Goal: Browse casually: Explore the website without a specific task or goal

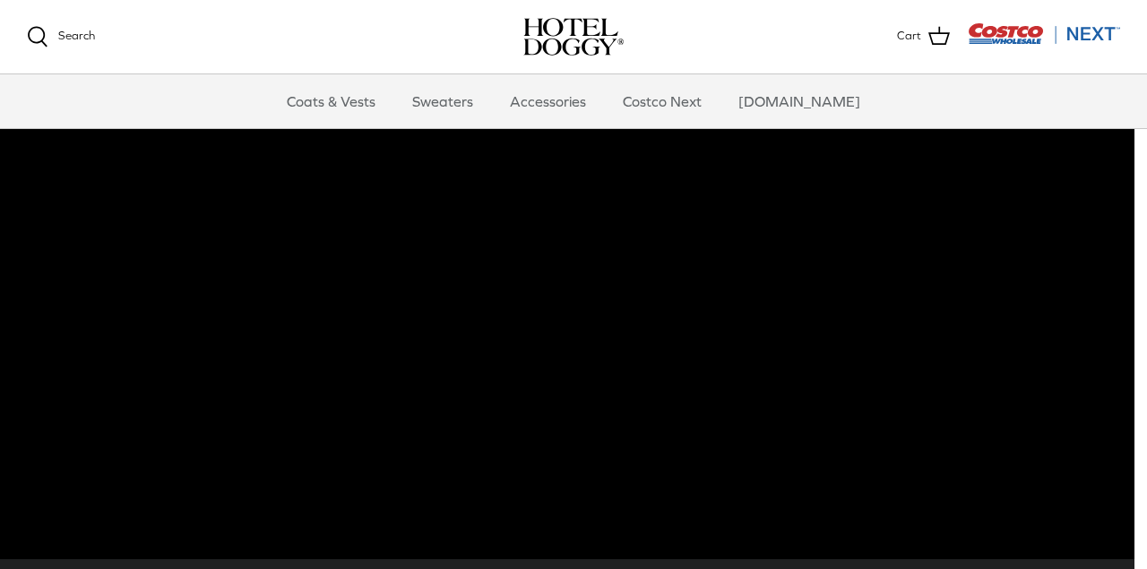
scroll to position [95, 13]
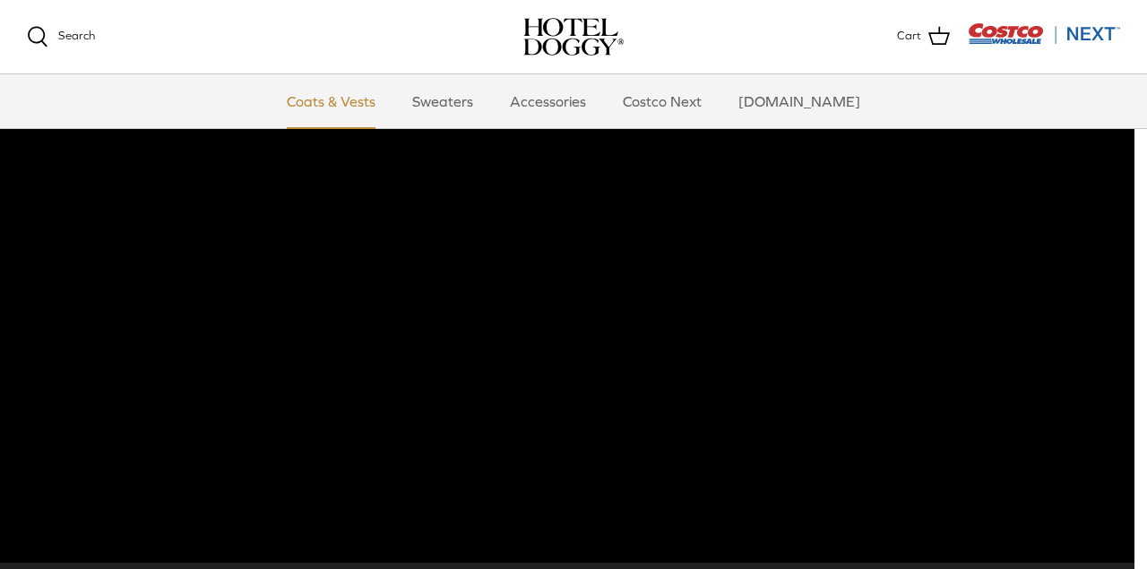
click at [375, 104] on link "Coats & Vests" at bounding box center [331, 101] width 121 height 54
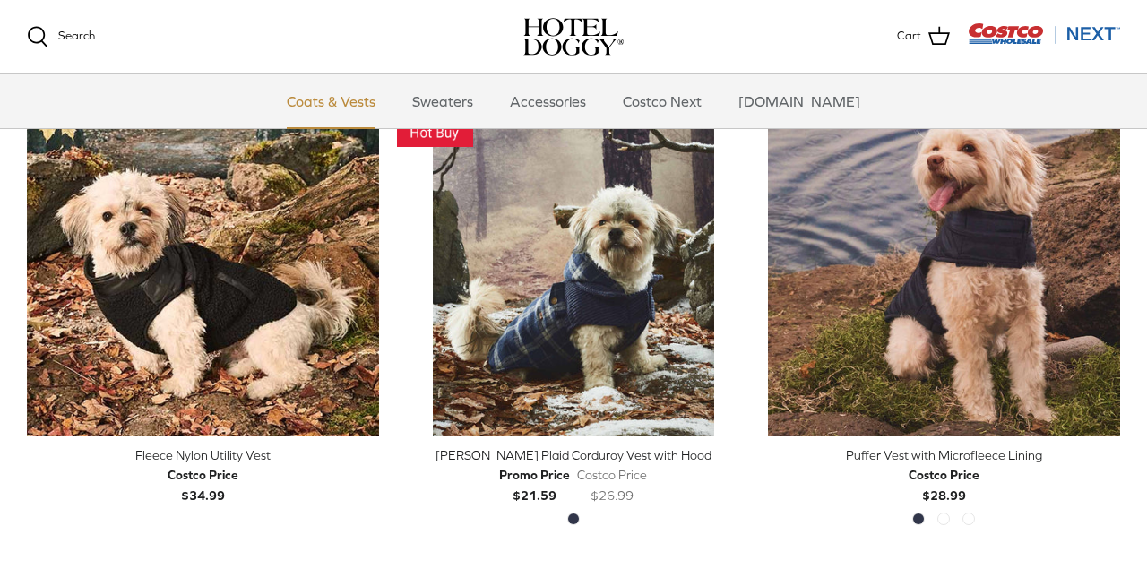
scroll to position [1916, 0]
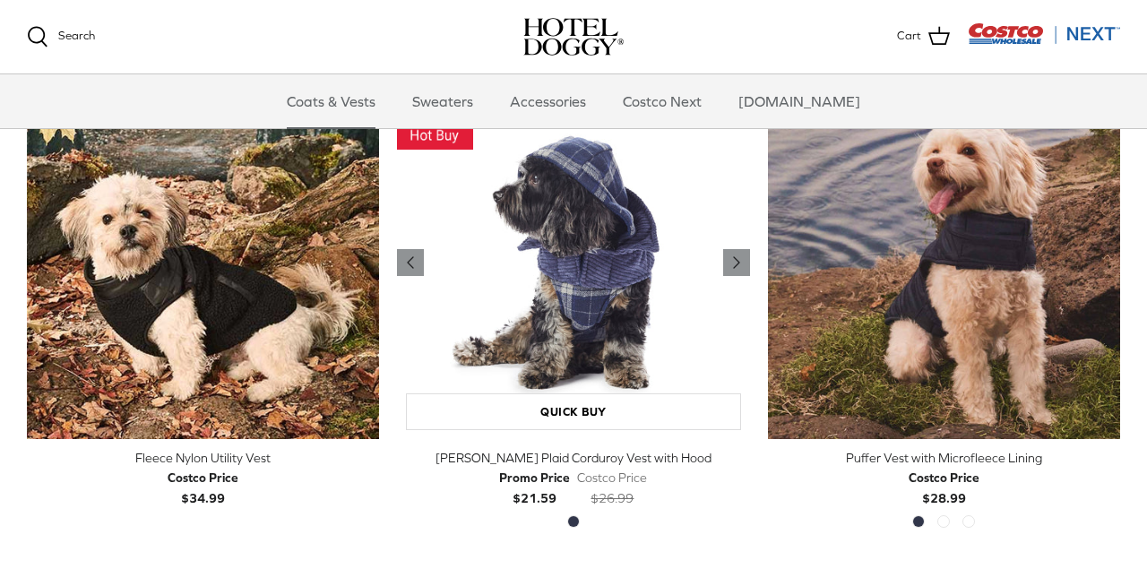
click at [581, 280] on img "Melton Plaid Corduroy Vest with Hood" at bounding box center [573, 263] width 352 height 352
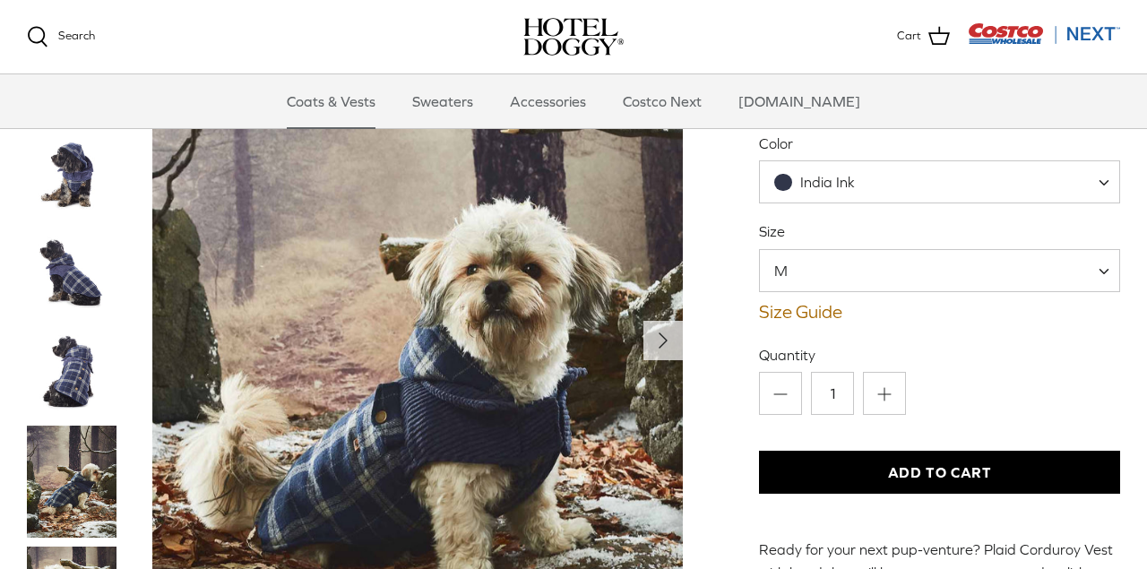
scroll to position [220, 0]
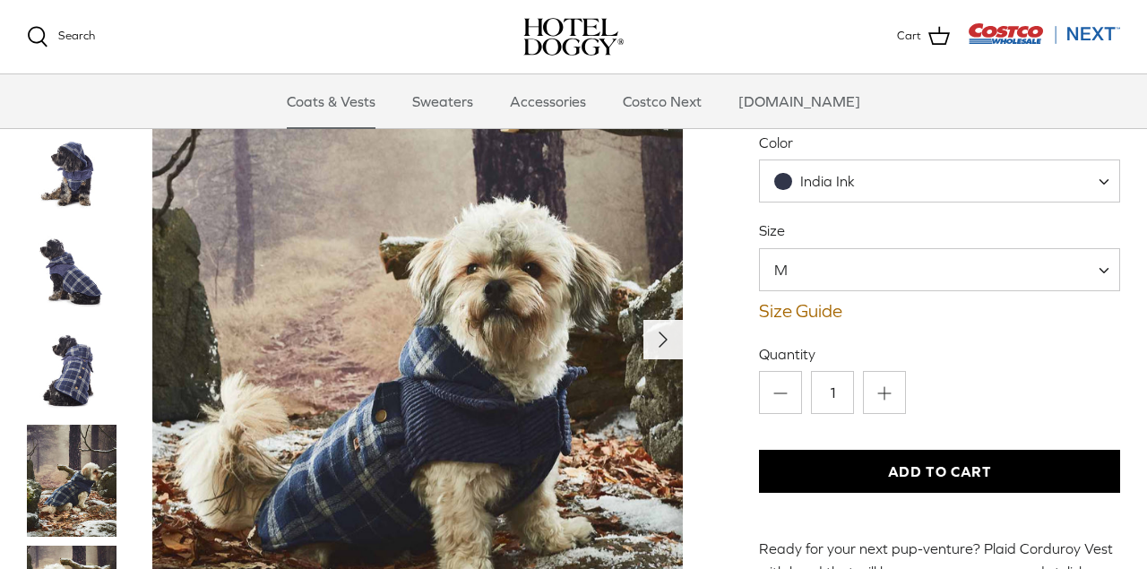
click at [660, 332] on polyline "Next" at bounding box center [662, 339] width 7 height 14
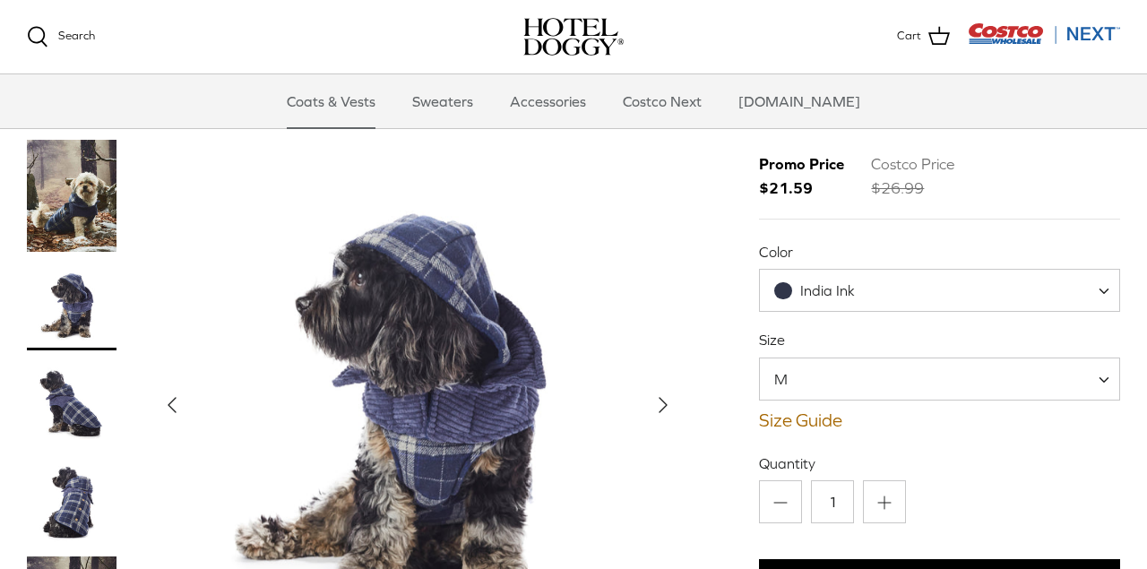
scroll to position [112, 0]
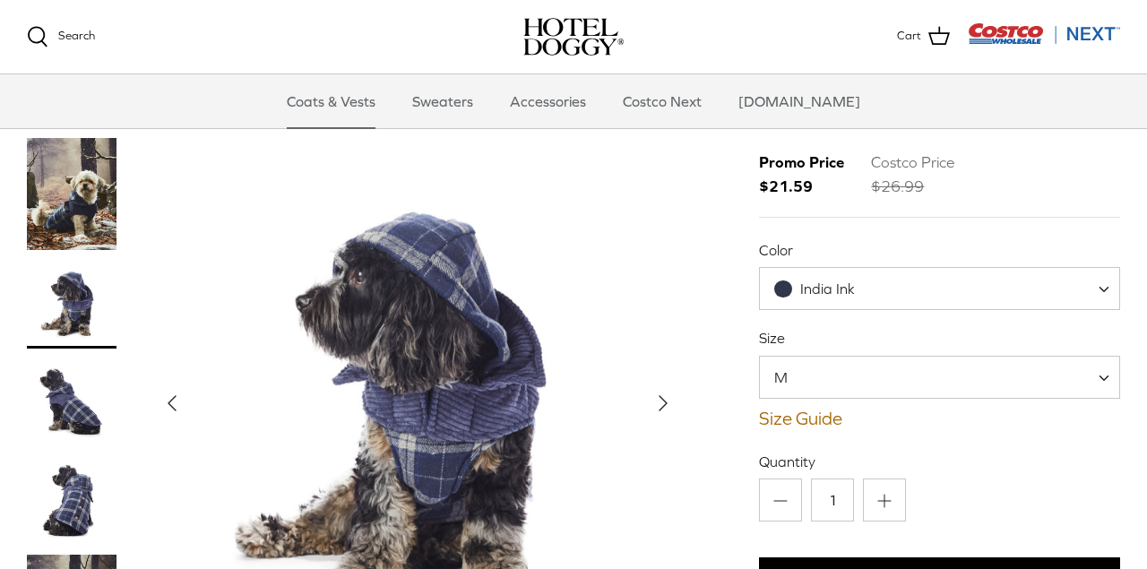
click at [665, 389] on icon "Right" at bounding box center [663, 403] width 29 height 29
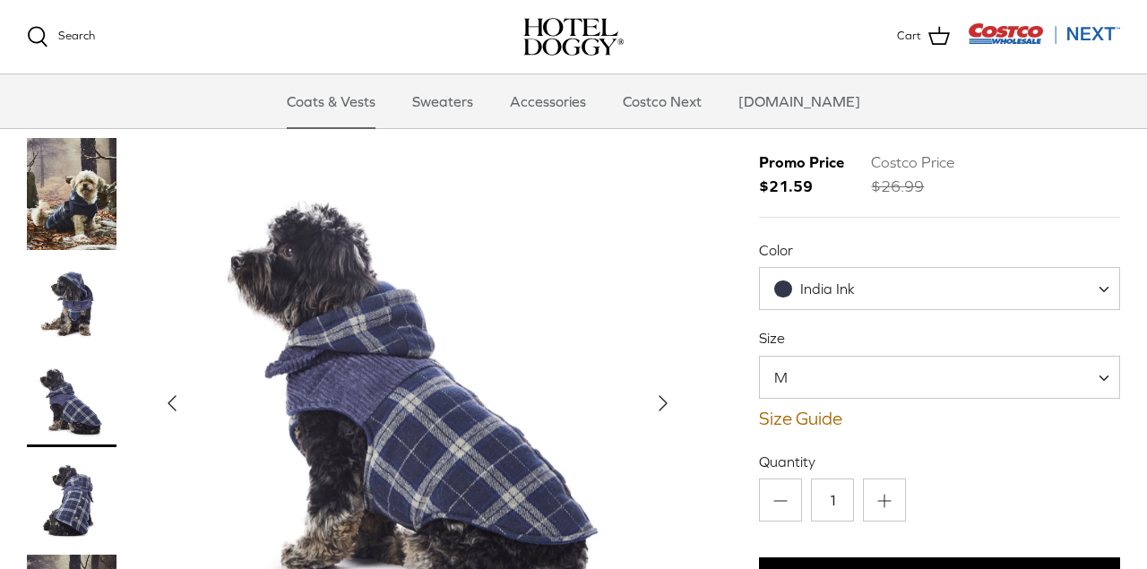
click at [60, 259] on img "Thumbnail Link" at bounding box center [72, 304] width 90 height 90
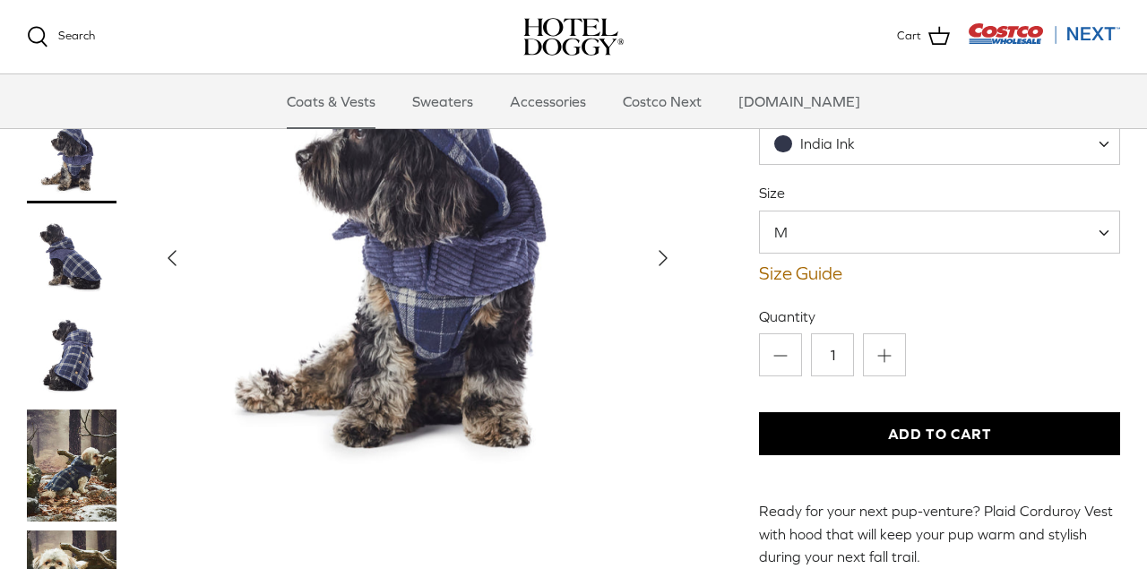
scroll to position [260, 0]
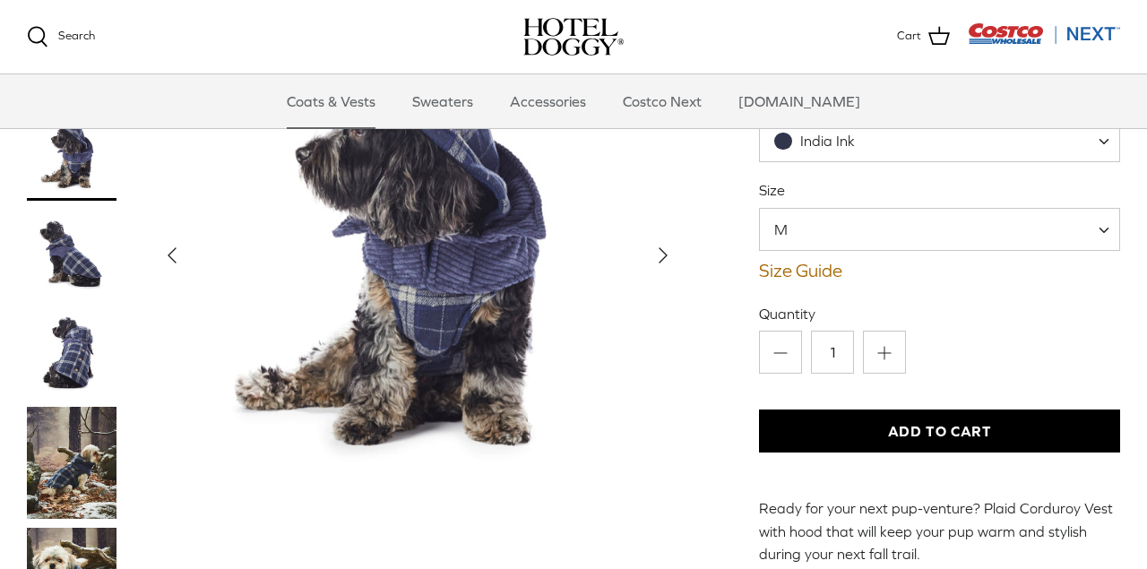
click at [84, 409] on img "Thumbnail Link" at bounding box center [72, 463] width 90 height 112
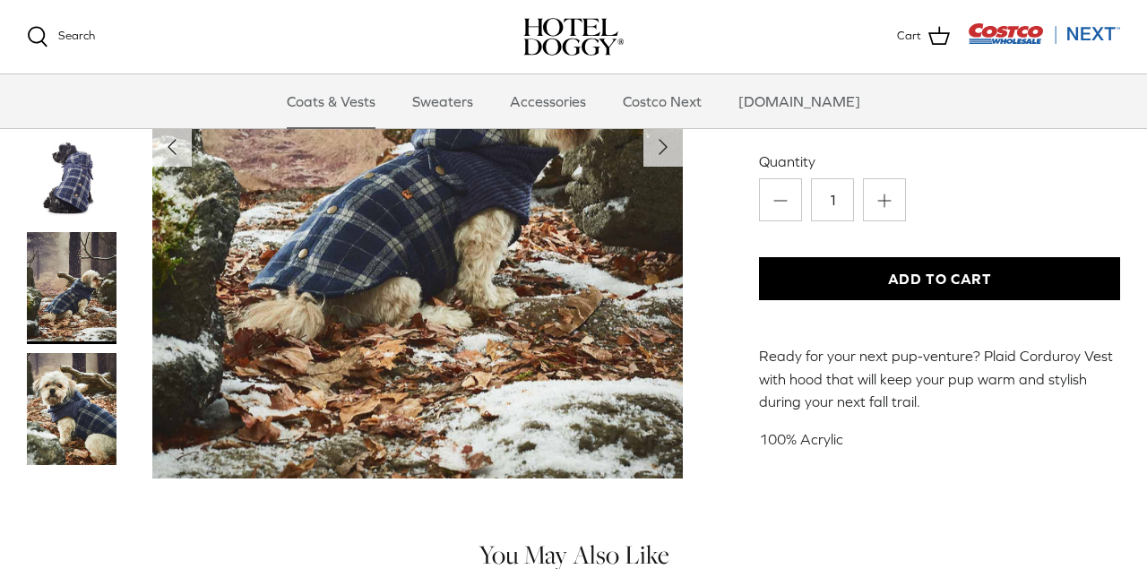
scroll to position [411, 0]
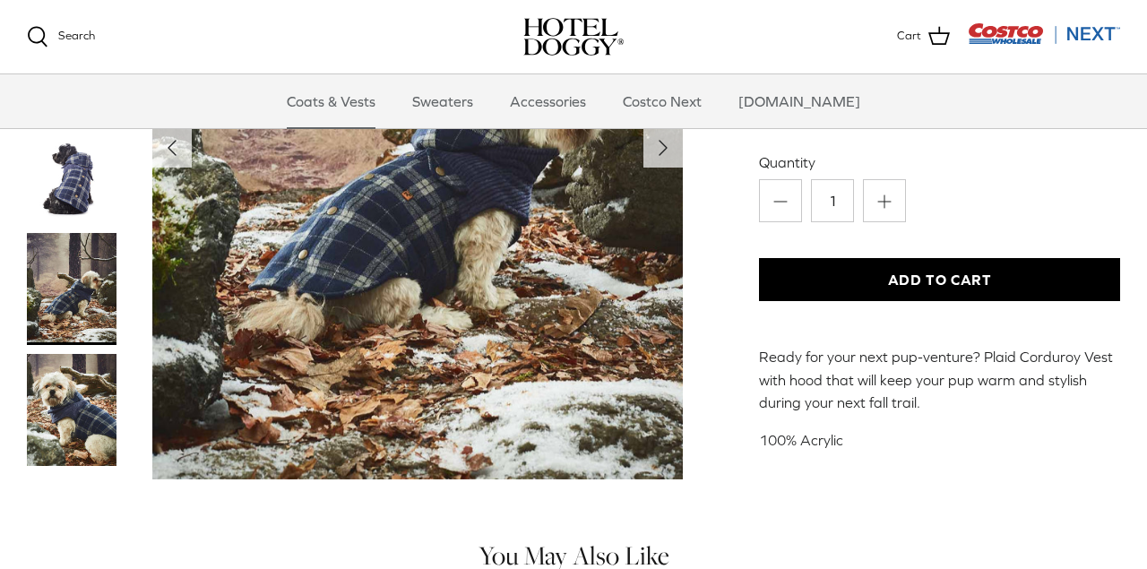
click at [95, 366] on img "Thumbnail Link" at bounding box center [72, 410] width 90 height 112
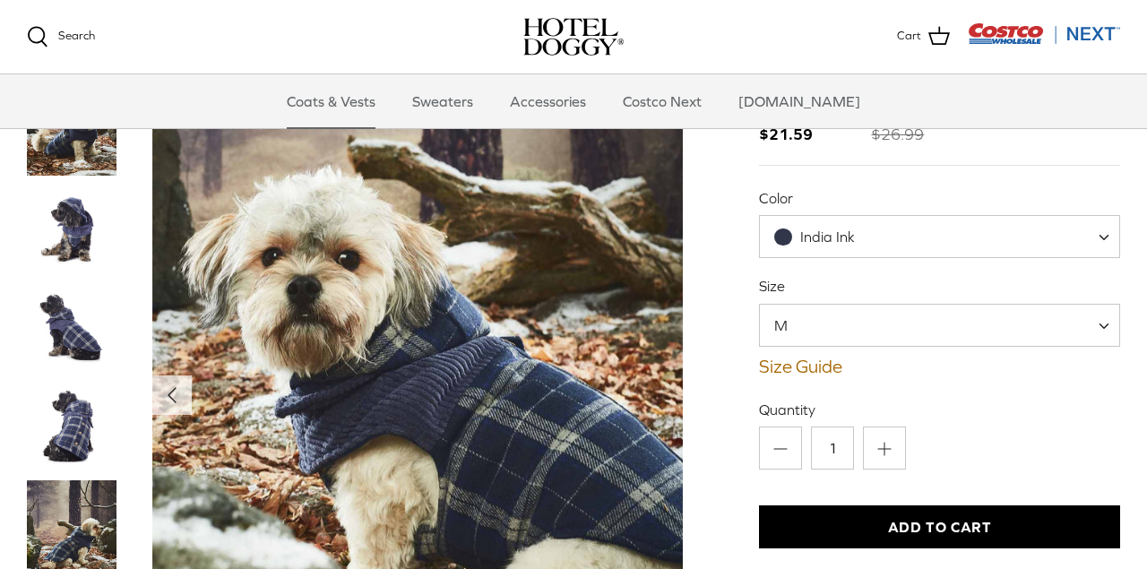
scroll to position [95, 0]
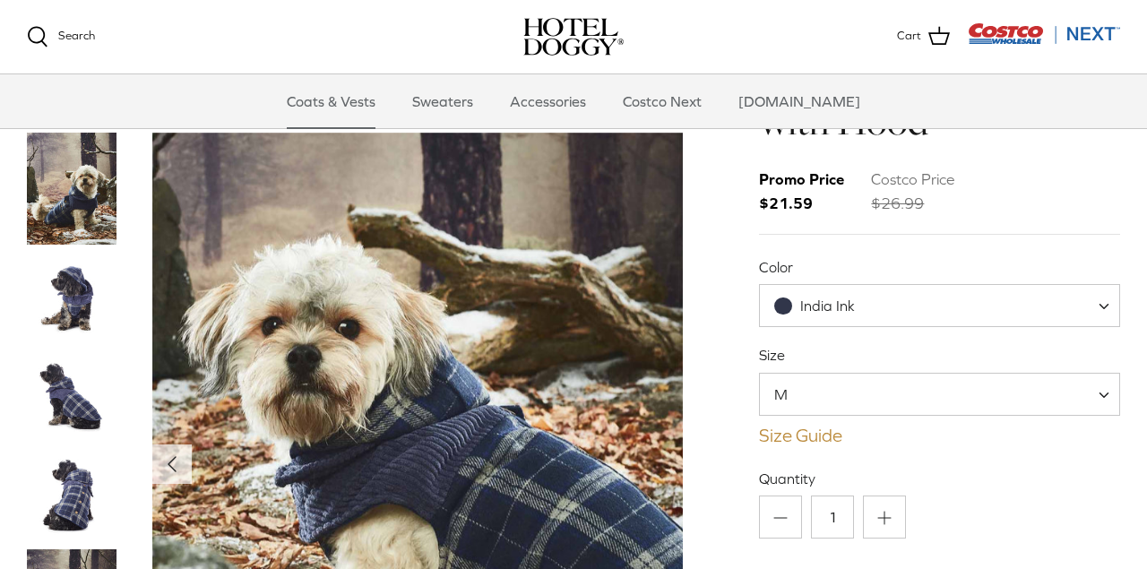
click at [816, 425] on link "Size Guide" at bounding box center [939, 436] width 361 height 22
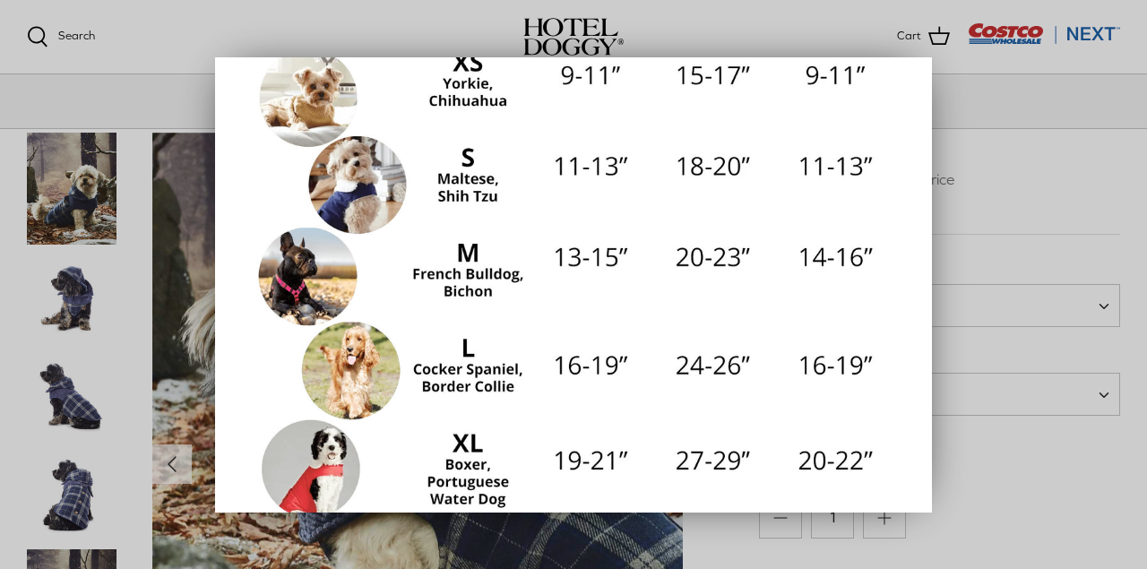
scroll to position [304, 0]
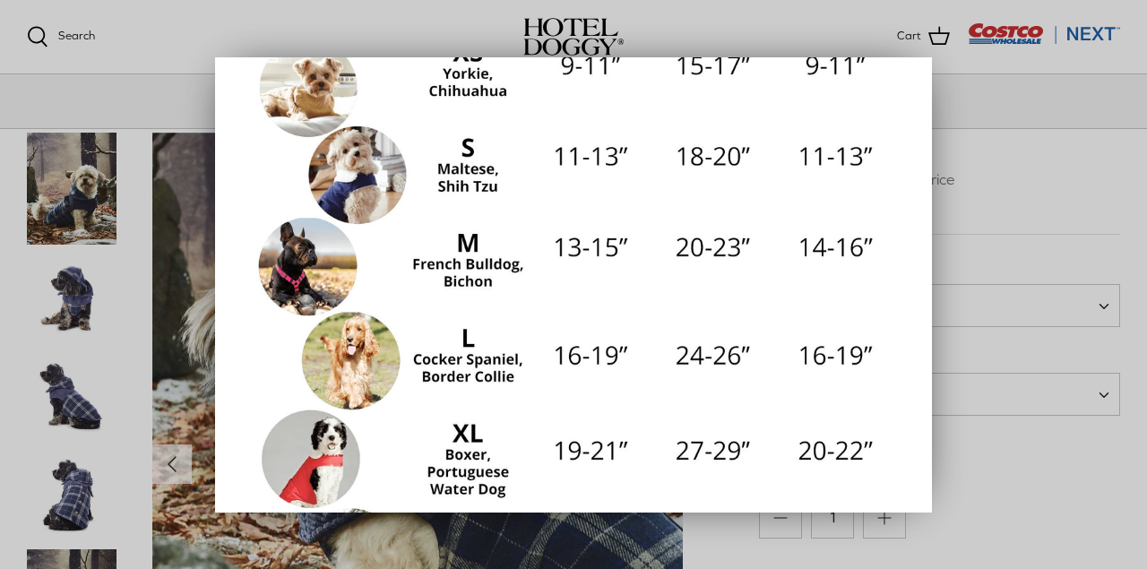
click at [990, 50] on div at bounding box center [573, 284] width 1147 height 569
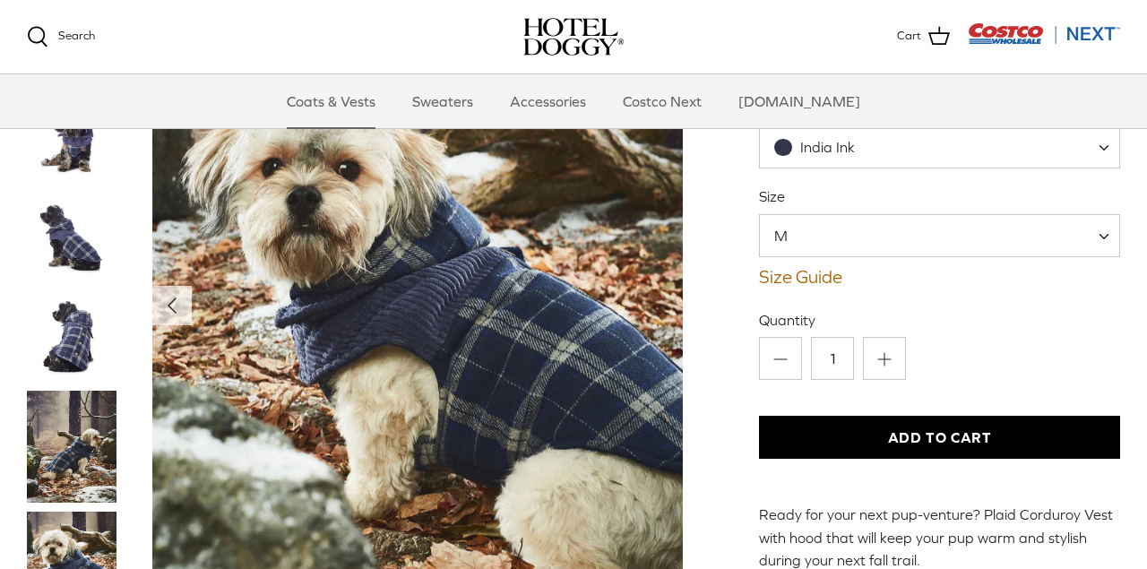
scroll to position [250, 0]
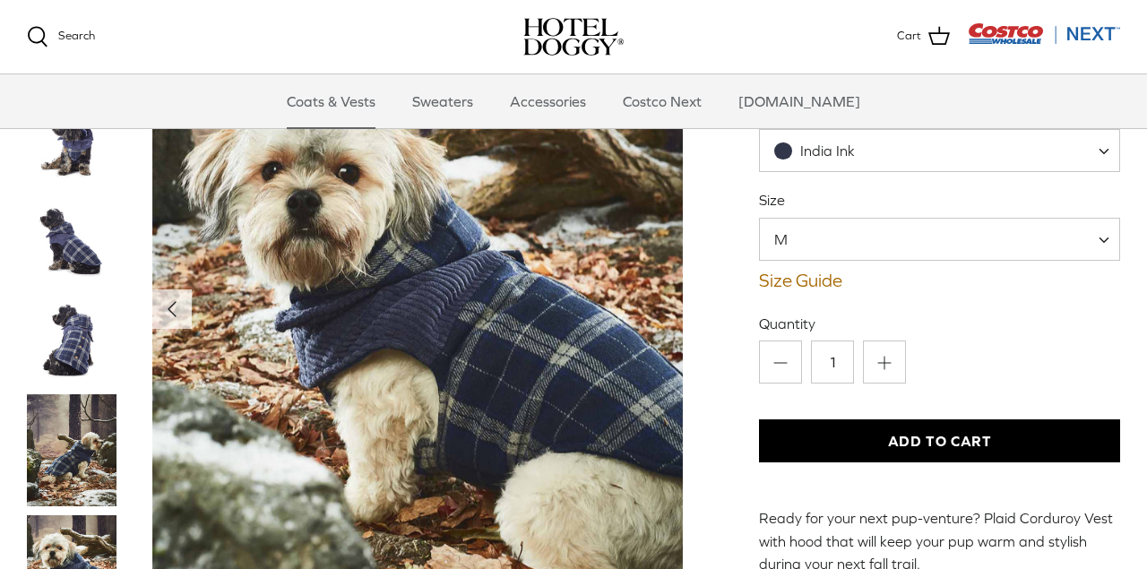
click at [79, 401] on img "Thumbnail Link" at bounding box center [72, 450] width 90 height 112
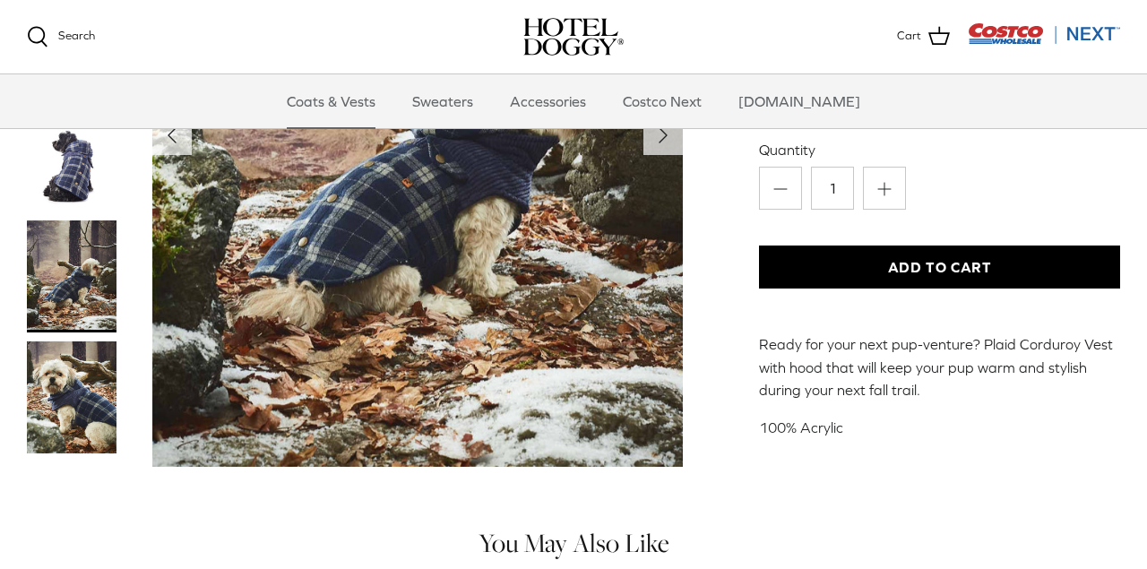
scroll to position [426, 0]
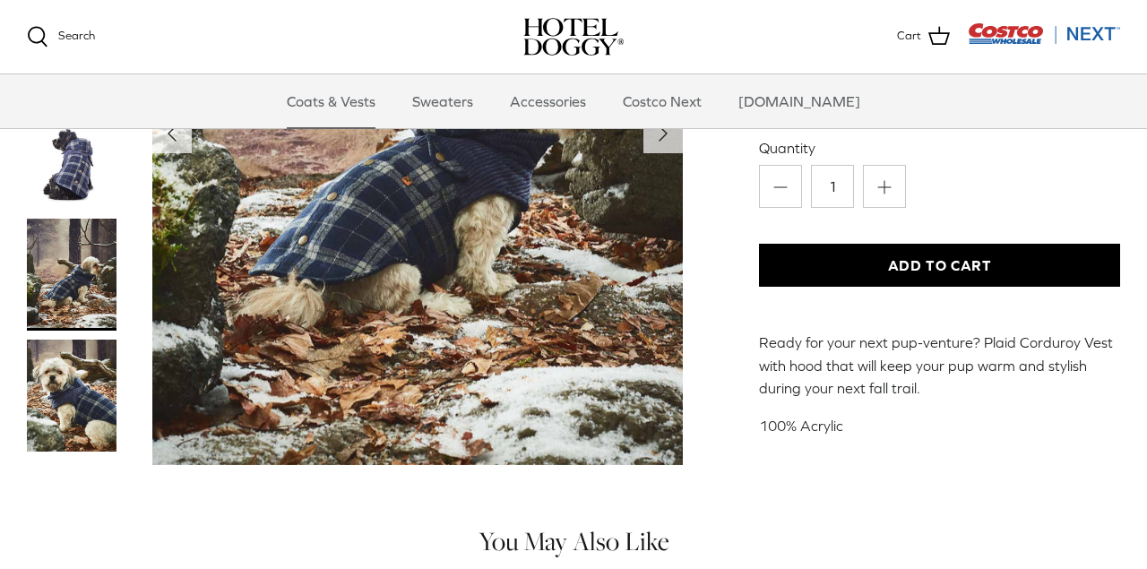
click at [80, 340] on img "Thumbnail Link" at bounding box center [72, 396] width 90 height 112
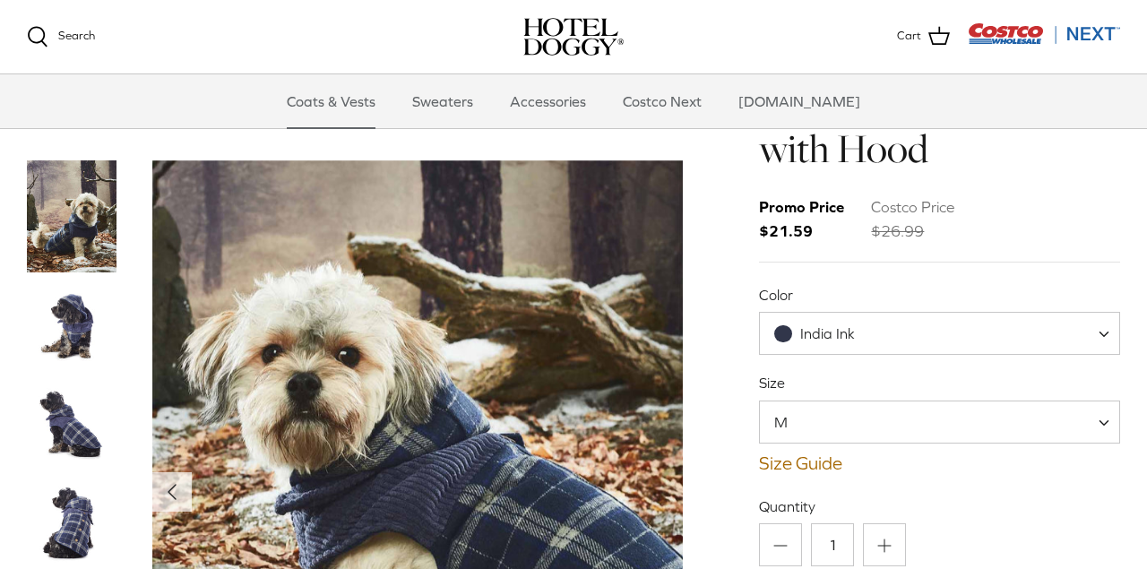
scroll to position [75, 0]
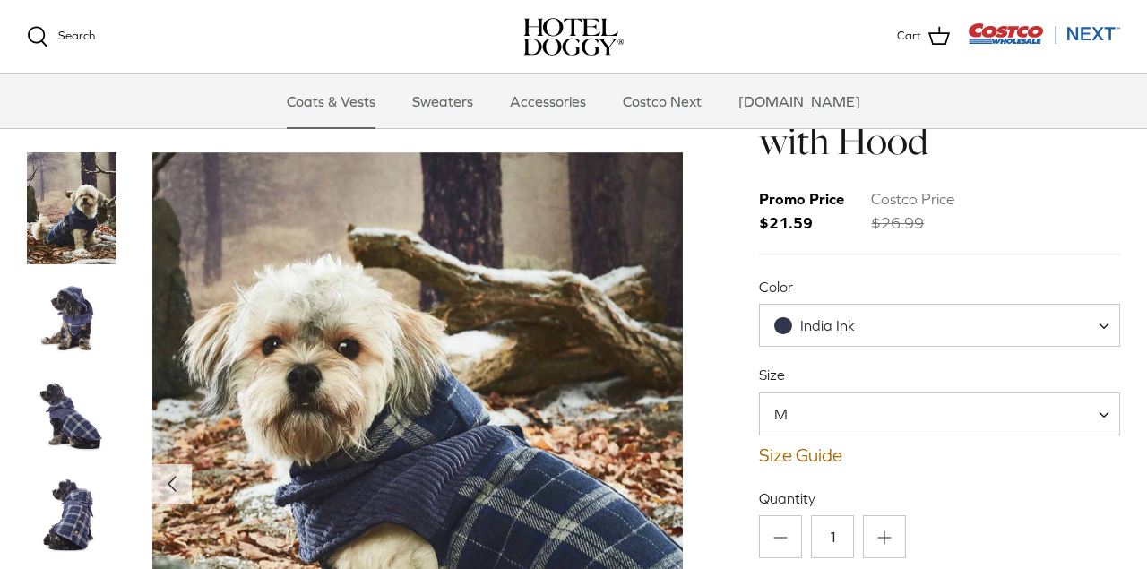
click at [1107, 304] on span at bounding box center [1110, 325] width 18 height 43
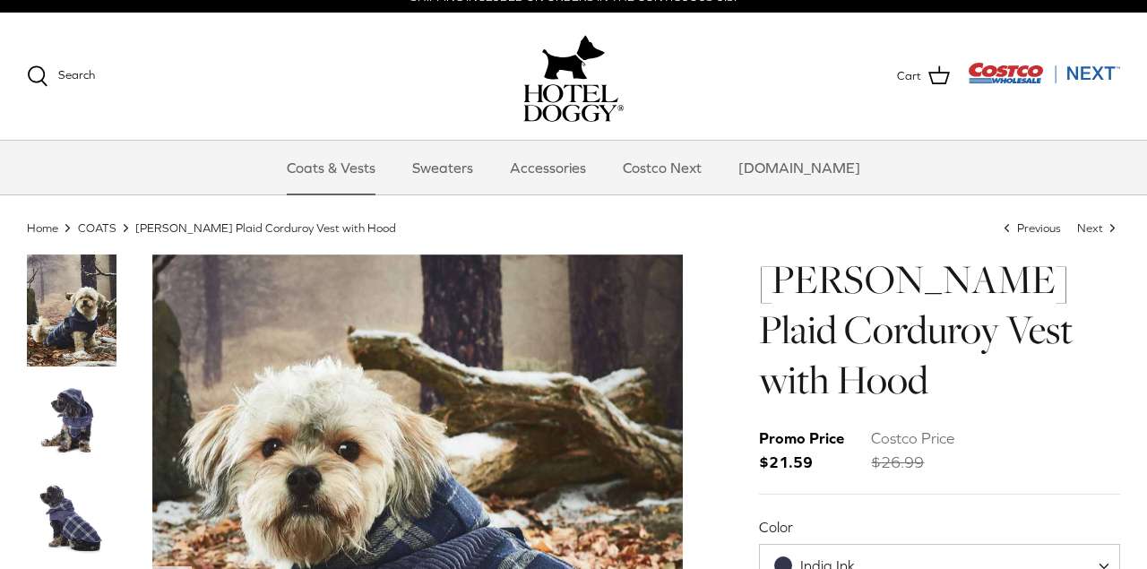
scroll to position [24, 0]
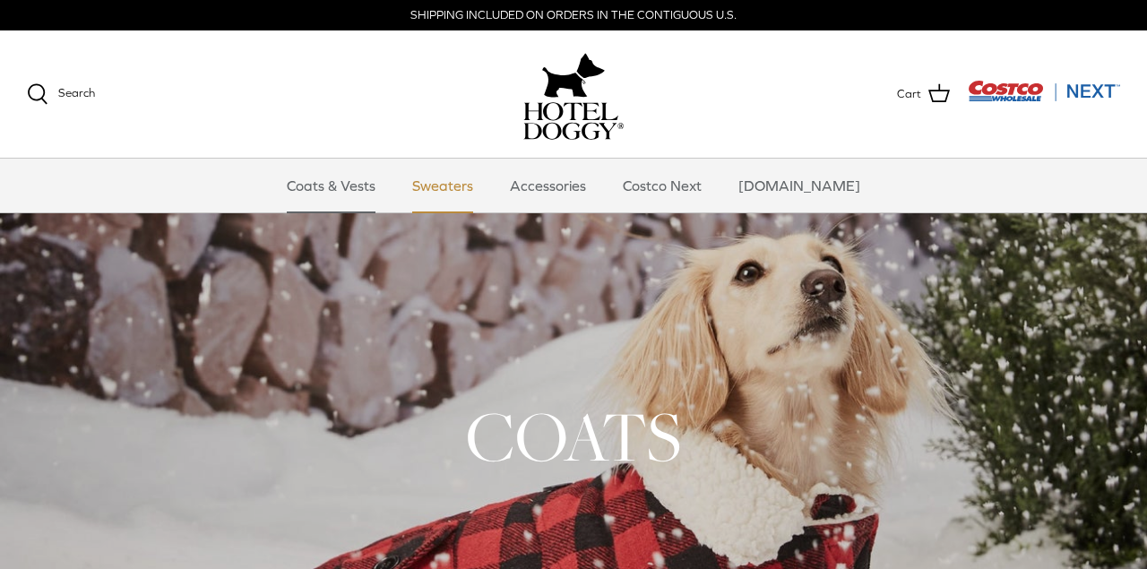
click at [463, 182] on link "Sweaters" at bounding box center [442, 186] width 93 height 54
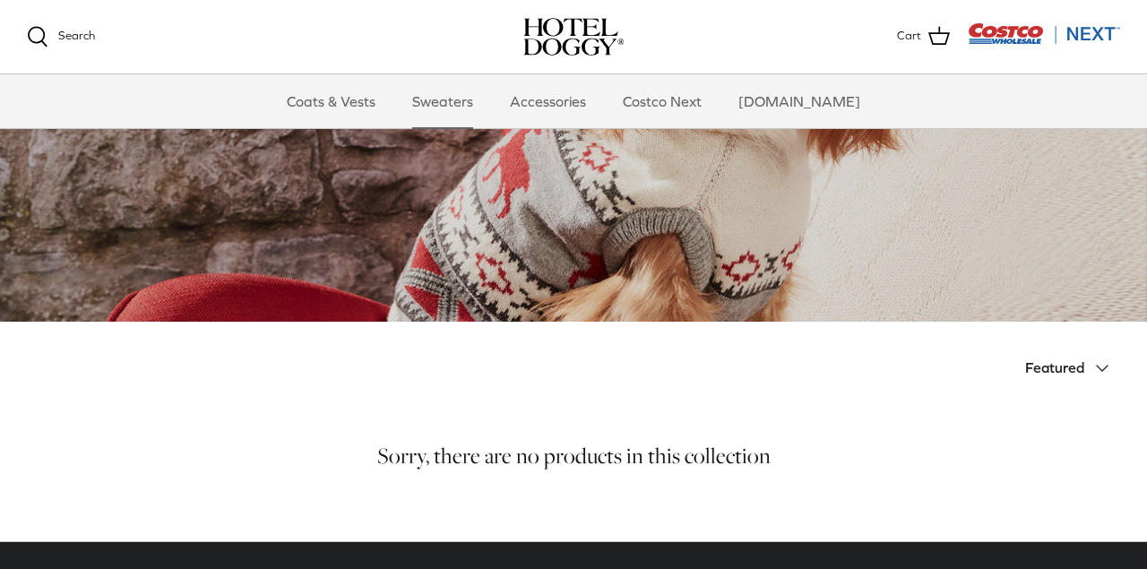
scroll to position [158, 0]
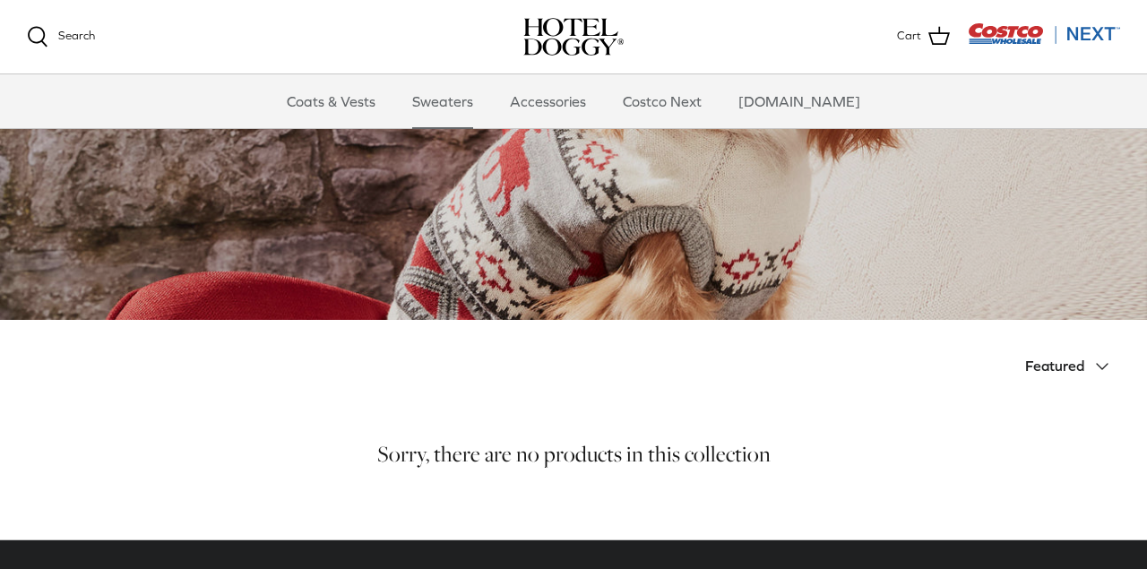
click at [1102, 363] on icon "Down" at bounding box center [1102, 367] width 22 height 22
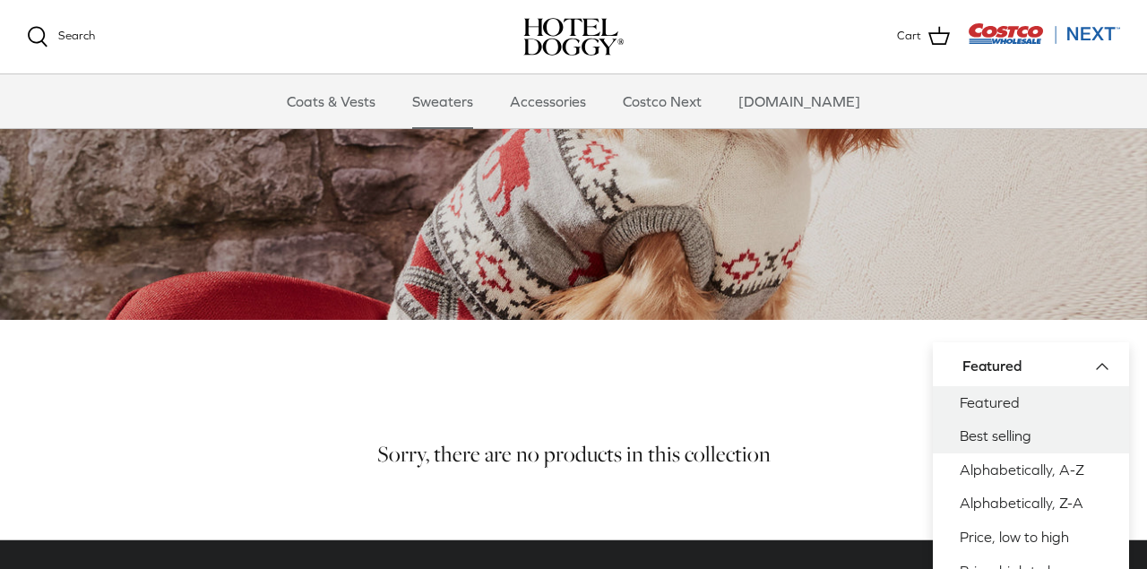
click at [988, 436] on link "Best selling" at bounding box center [1031, 436] width 196 height 34
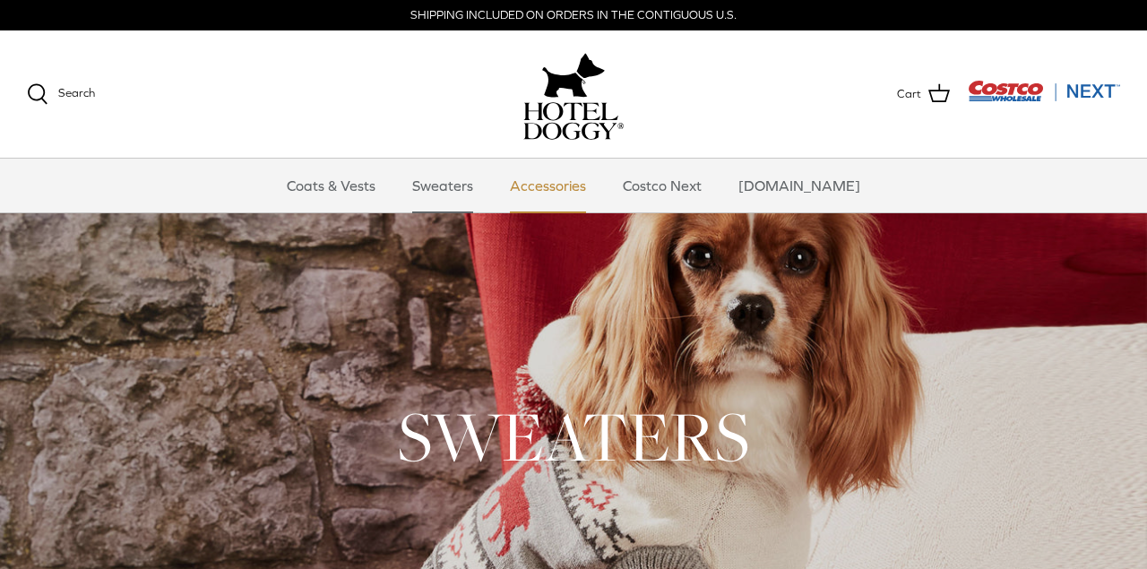
click at [575, 185] on link "Accessories" at bounding box center [548, 186] width 108 height 54
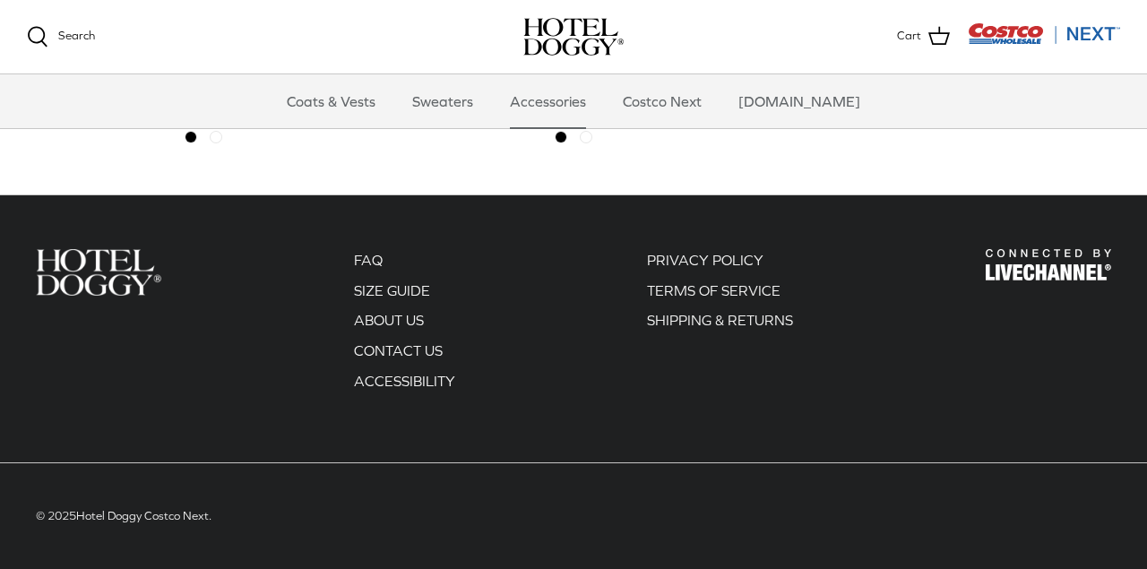
scroll to position [811, 0]
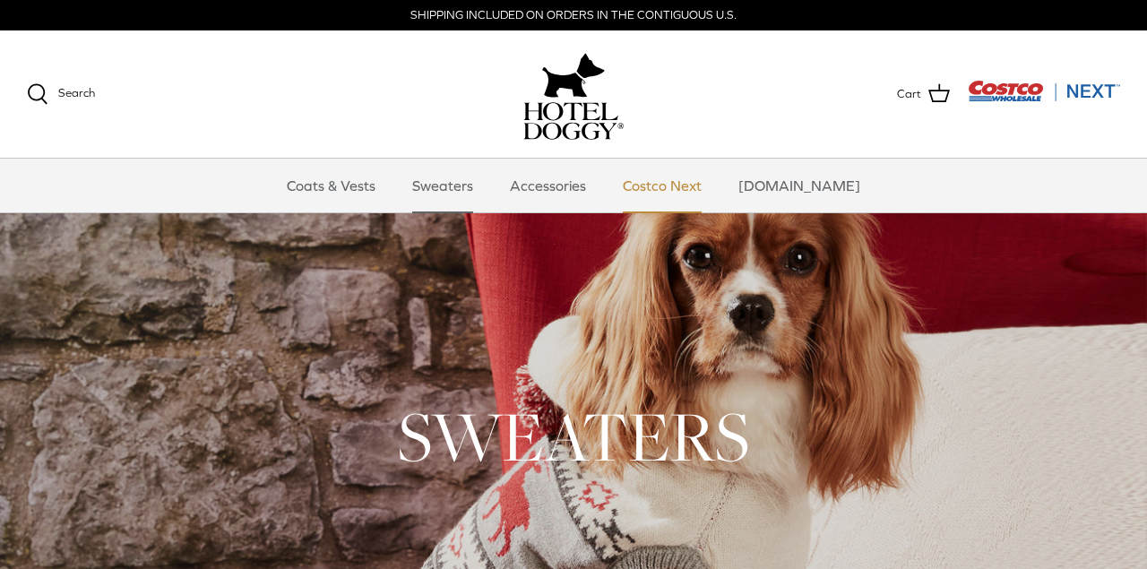
click at [701, 189] on link "Costco Next" at bounding box center [662, 186] width 111 height 54
